Goal: Information Seeking & Learning: Learn about a topic

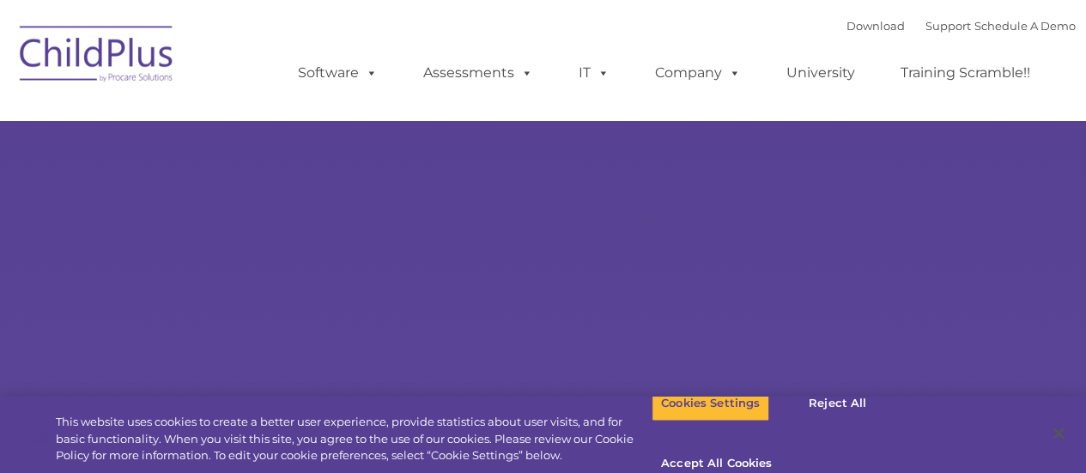
select select "MEDIUM"
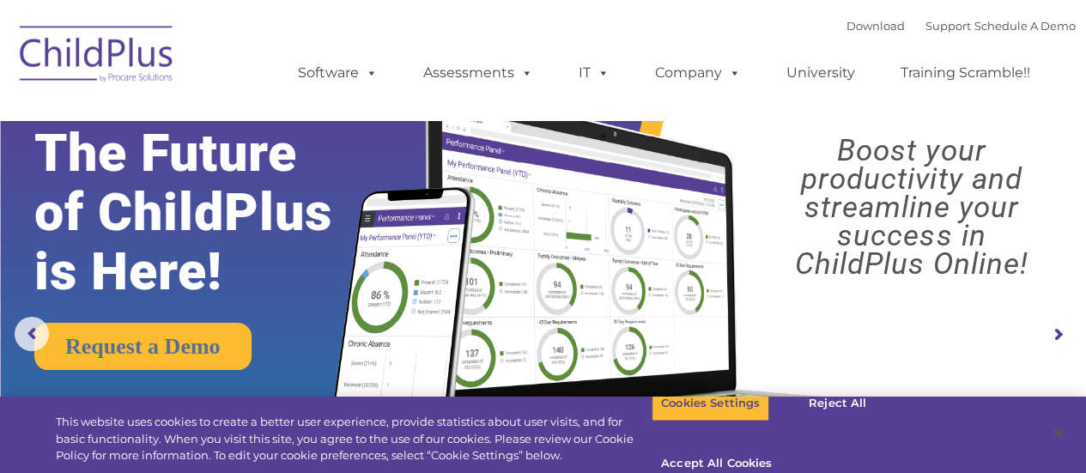
click at [157, 61] on img at bounding box center [97, 57] width 172 height 86
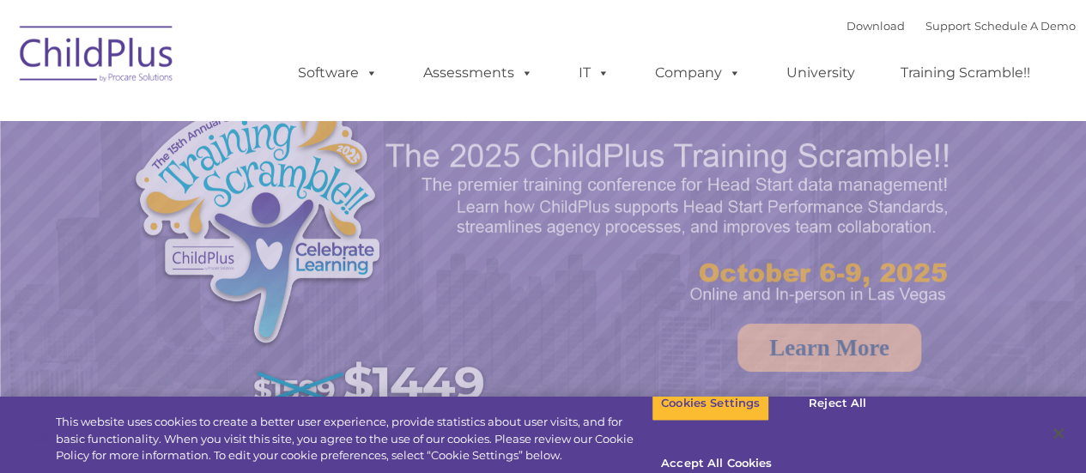
select select "MEDIUM"
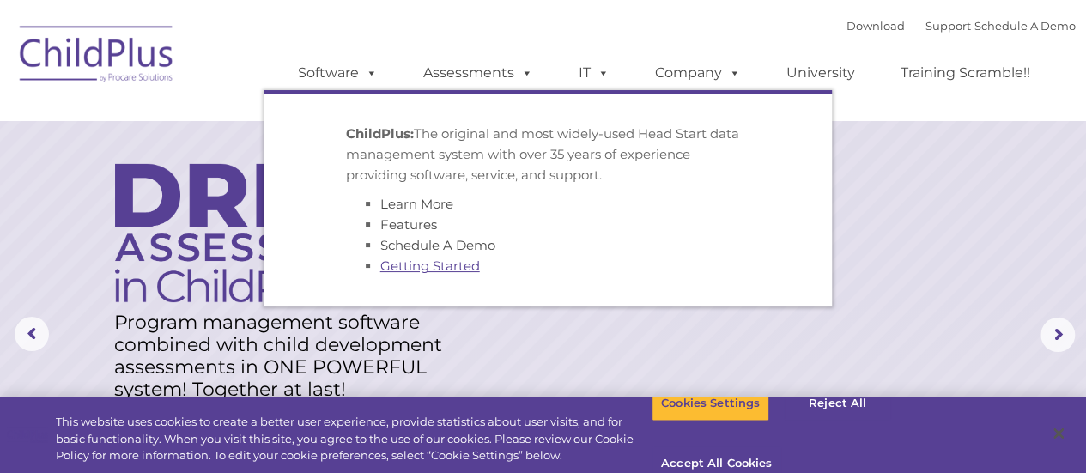
click at [423, 270] on link "Getting Started" at bounding box center [430, 266] width 100 height 16
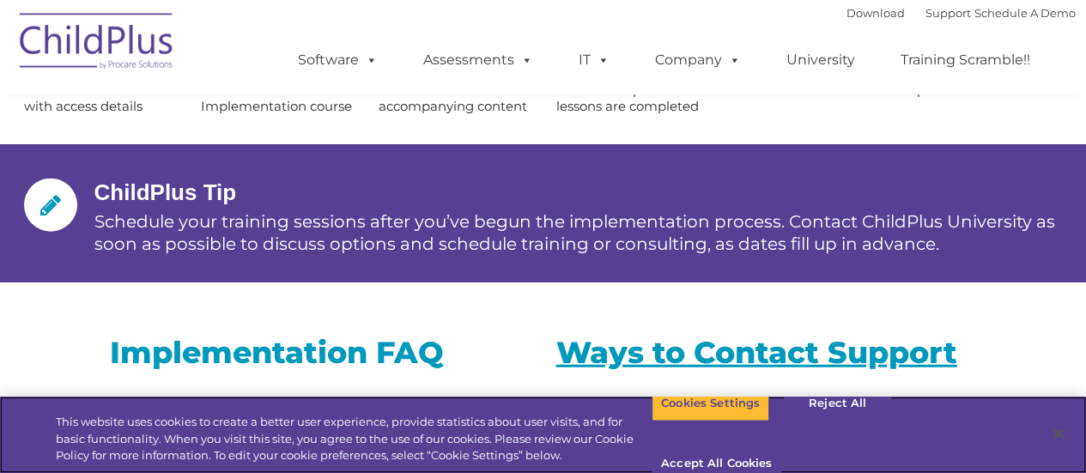
scroll to position [2484, 0]
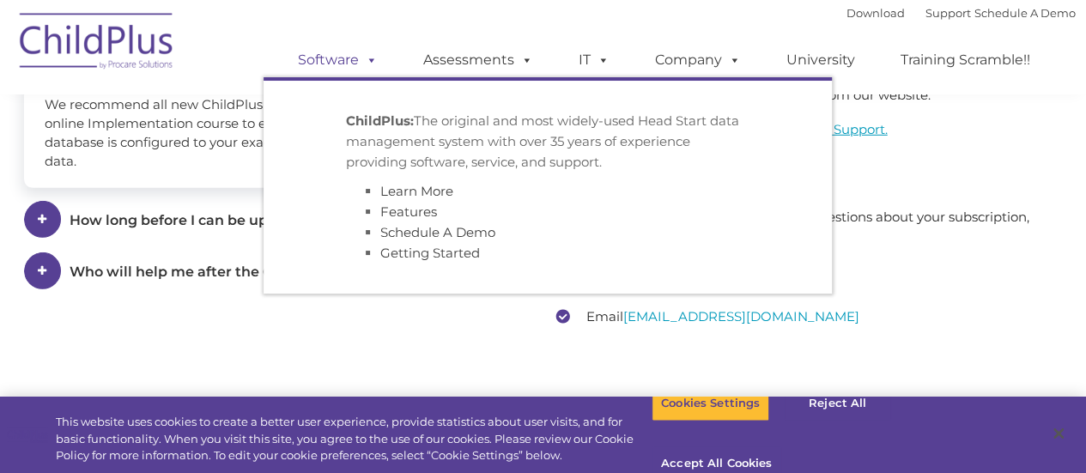
click at [374, 59] on span at bounding box center [368, 60] width 19 height 16
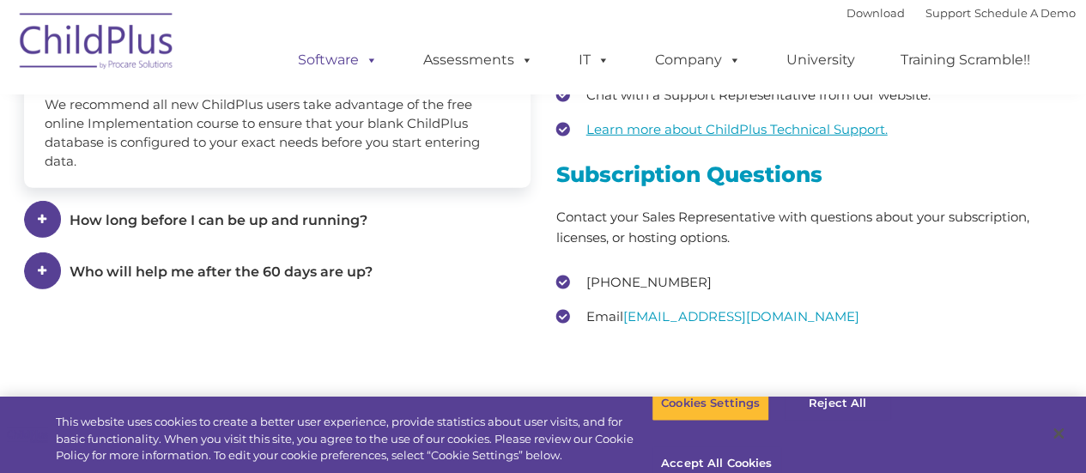
click at [362, 62] on span at bounding box center [368, 60] width 19 height 16
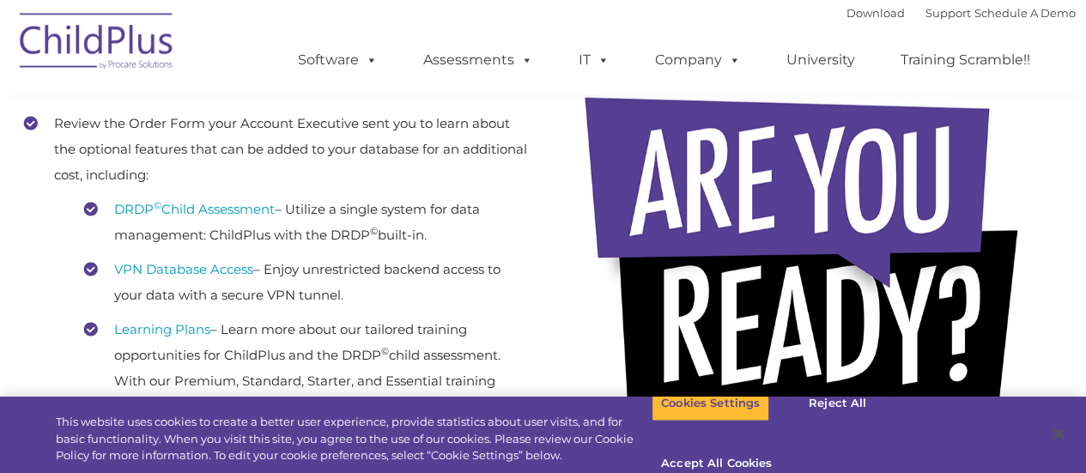
scroll to position [0, 0]
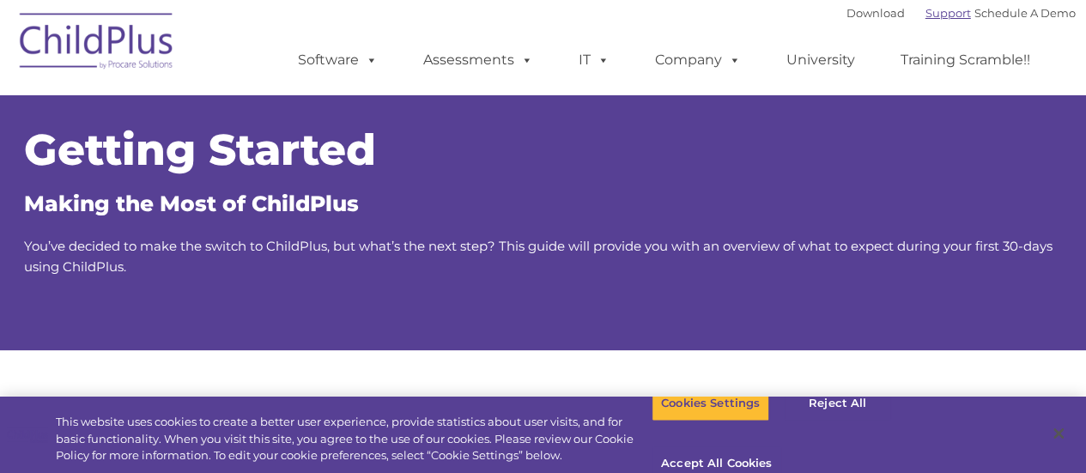
click at [926, 20] on link "Support" at bounding box center [949, 13] width 46 height 14
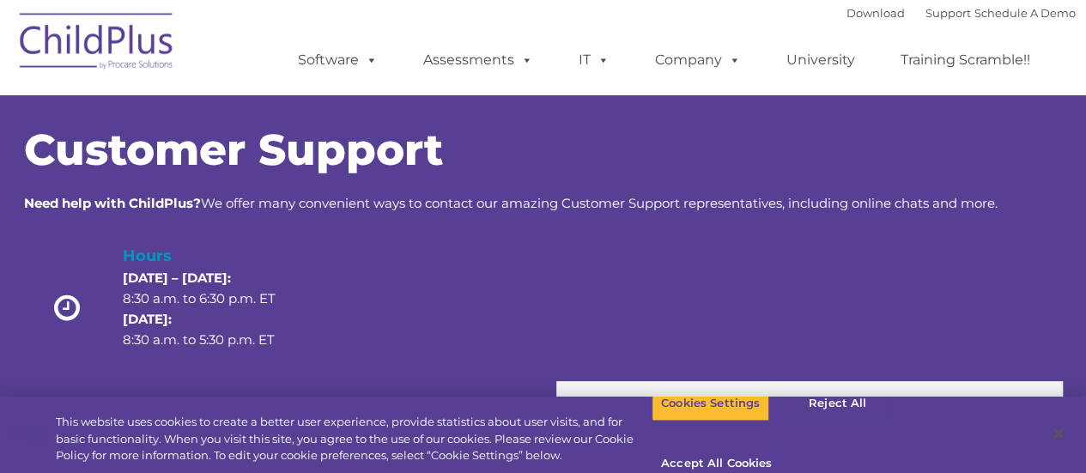
click at [262, 42] on div "Download Support | Schedule A Demo  MENU MENU Software ChildPlus: The original…" at bounding box center [543, 47] width 1065 height 94
